Goal: Browse casually: Explore the website without a specific task or goal

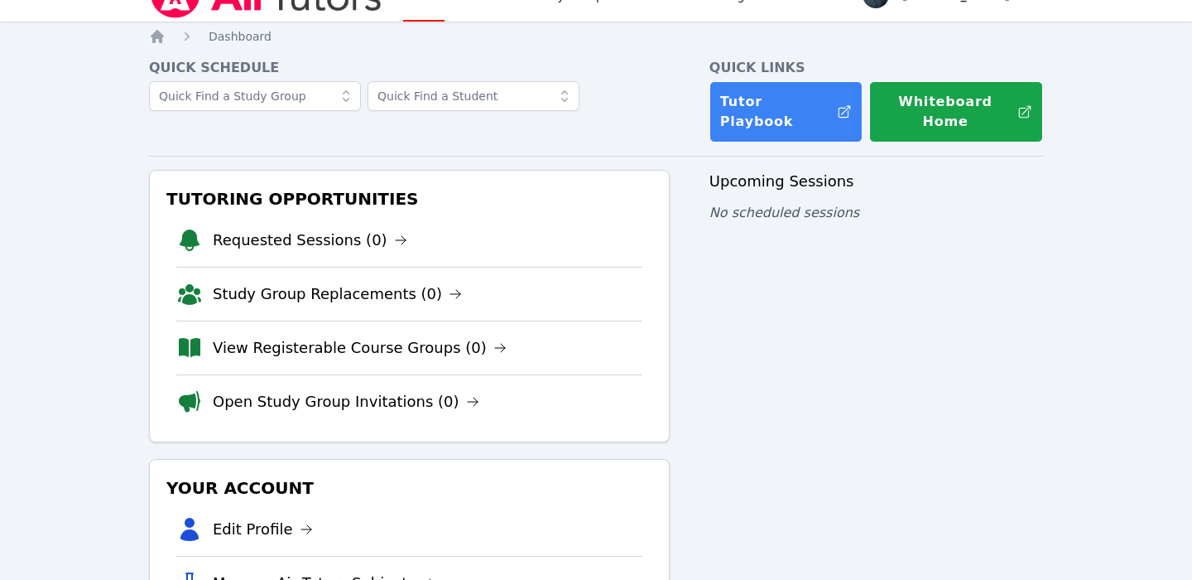
scroll to position [38, 0]
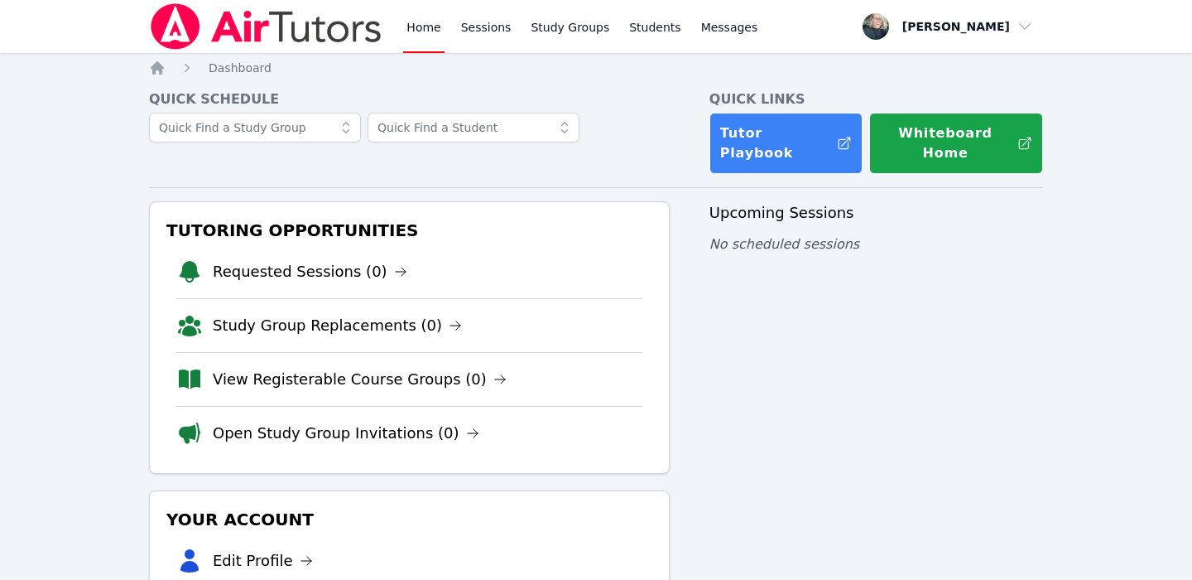
click at [925, 359] on div "Upcoming Sessions No scheduled sessions" at bounding box center [877, 481] width 334 height 561
